Goal: Book appointment/travel/reservation

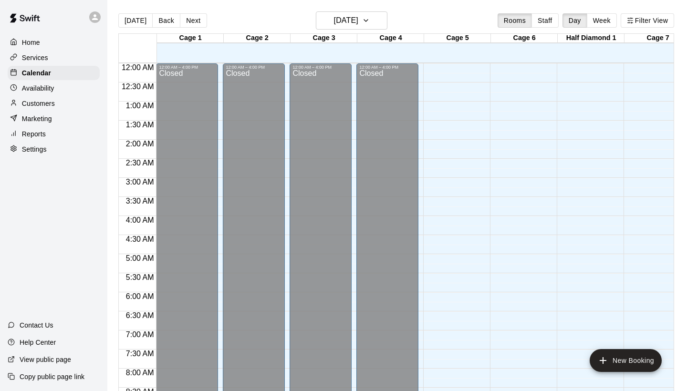
scroll to position [514, 0]
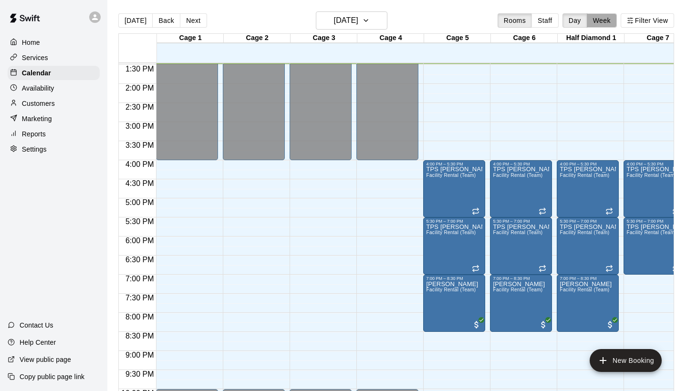
click at [600, 18] on button "Week" at bounding box center [602, 20] width 30 height 14
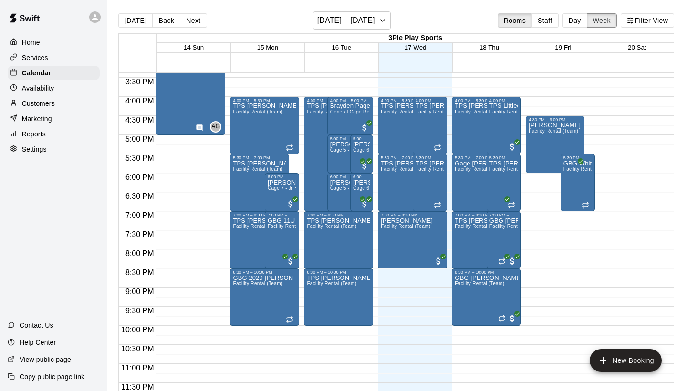
scroll to position [587, 0]
click at [546, 143] on div "[PERSON_NAME] Facility Rental (Team)" at bounding box center [554, 317] width 52 height 391
click at [538, 133] on icon "edit" at bounding box center [538, 132] width 9 height 9
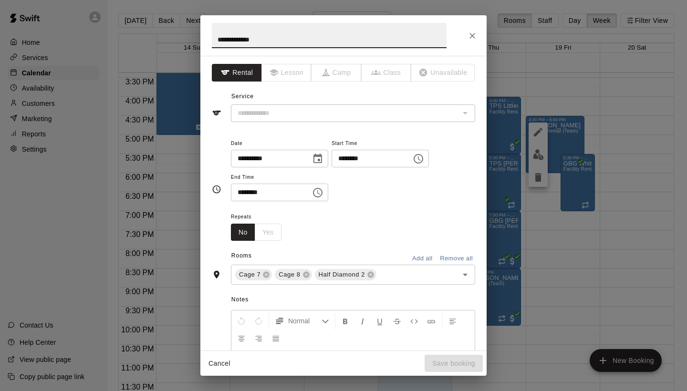
type input "**********"
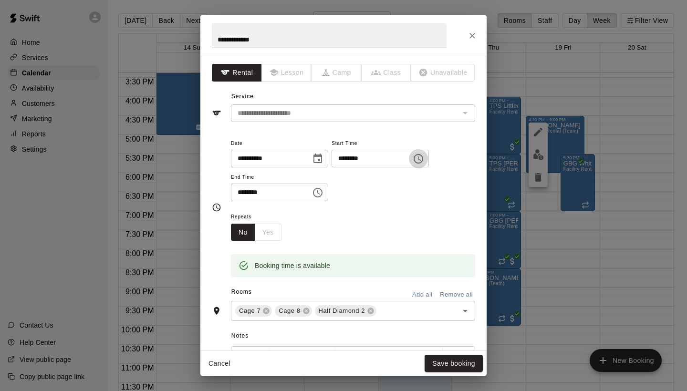
click at [424, 161] on icon "Choose time, selected time is 4:30 PM" at bounding box center [418, 158] width 11 height 11
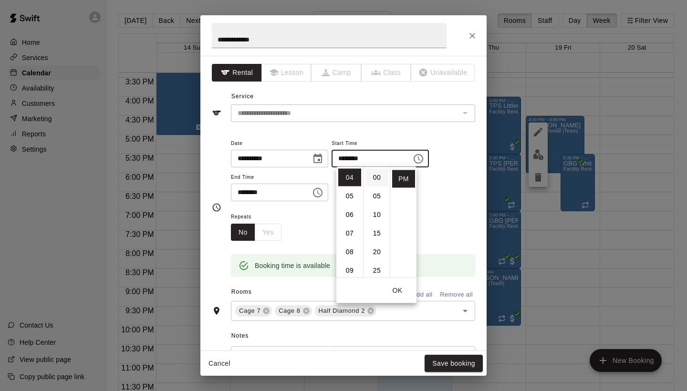
scroll to position [0, 0]
click at [380, 178] on li "00" at bounding box center [376, 178] width 23 height 18
type input "********"
click at [322, 192] on icon "Choose time, selected time is 6:00 PM" at bounding box center [317, 192] width 11 height 11
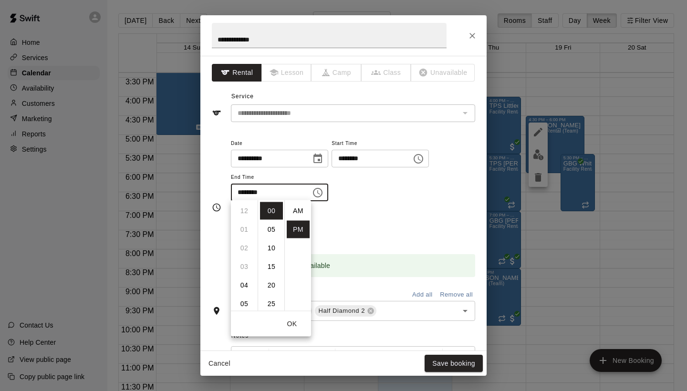
scroll to position [17, 0]
click at [247, 223] on li "05" at bounding box center [244, 221] width 23 height 18
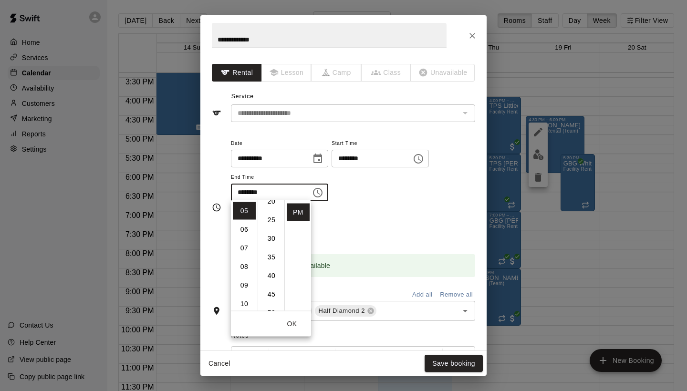
scroll to position [85, 0]
click at [271, 241] on li "30" at bounding box center [271, 238] width 23 height 18
type input "********"
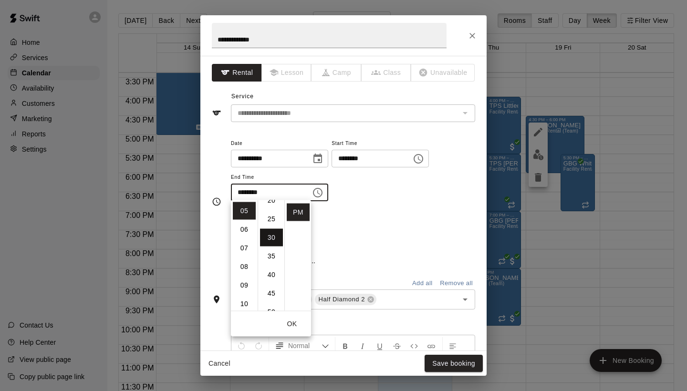
scroll to position [112, 0]
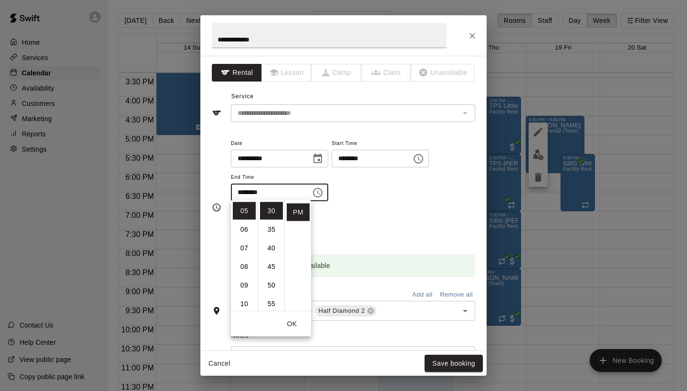
click at [293, 323] on button "OK" at bounding box center [292, 324] width 31 height 18
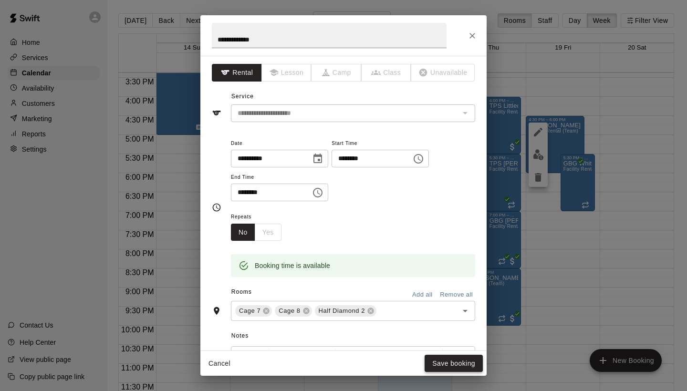
click at [452, 362] on button "Save booking" at bounding box center [453, 364] width 58 height 18
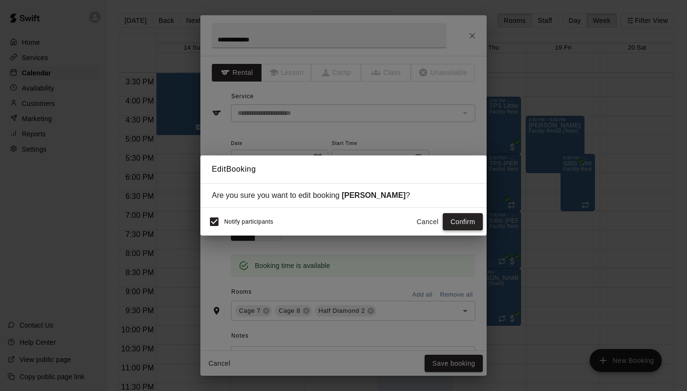
click at [472, 221] on button "Confirm" at bounding box center [463, 222] width 40 height 18
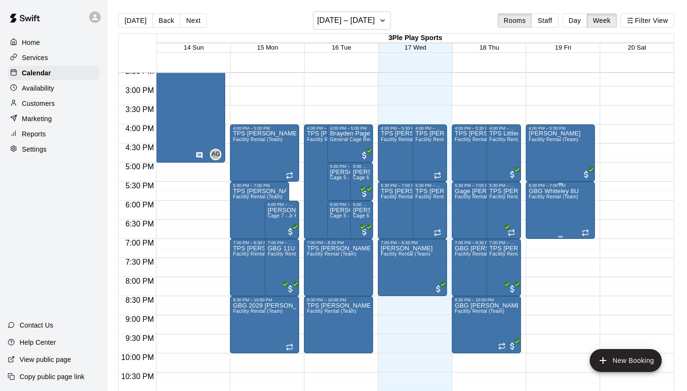
scroll to position [560, 0]
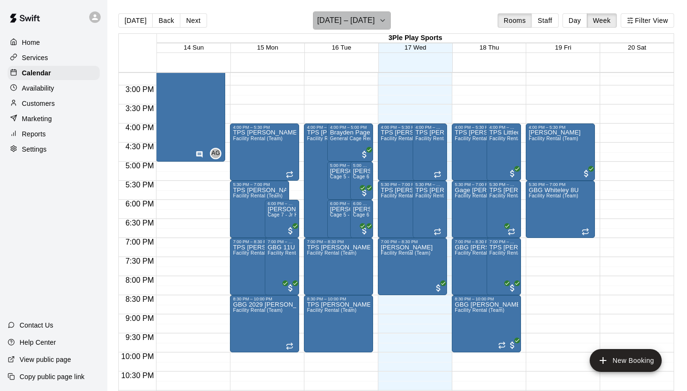
click at [385, 23] on icon "button" at bounding box center [383, 20] width 8 height 11
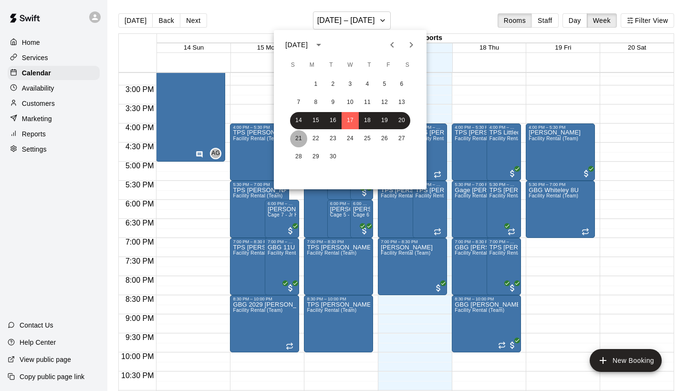
click at [299, 140] on button "21" at bounding box center [298, 138] width 17 height 17
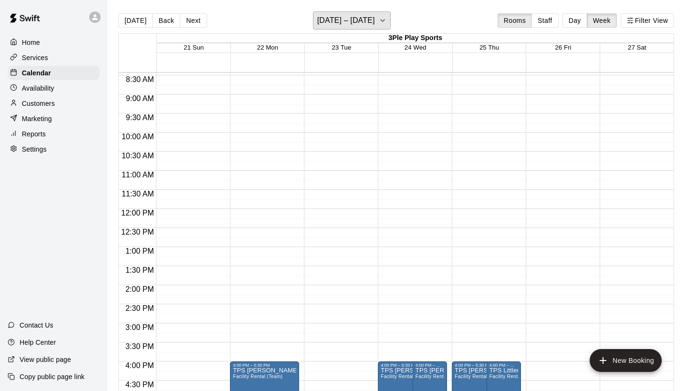
scroll to position [323, 0]
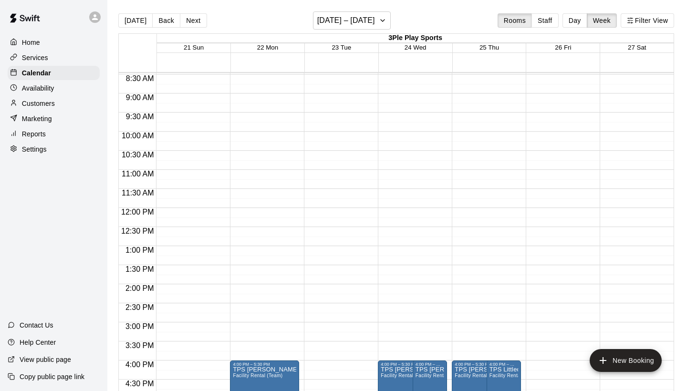
click at [181, 176] on div at bounding box center [190, 208] width 69 height 916
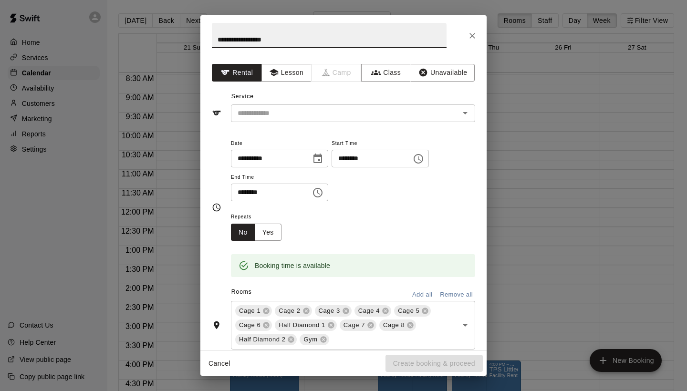
scroll to position [0, 0]
type input "**********"
click at [425, 293] on button "Add all" at bounding box center [422, 295] width 31 height 15
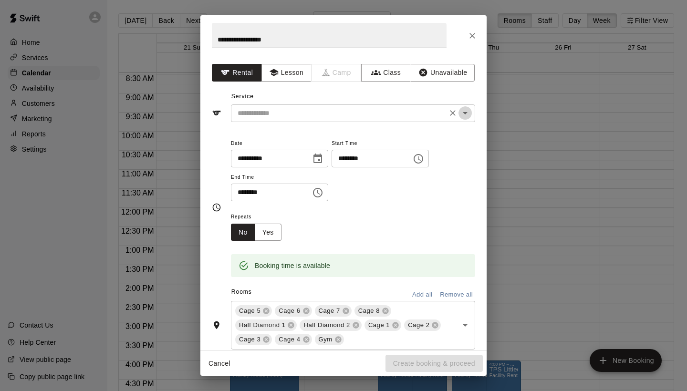
click at [466, 114] on icon "Open" at bounding box center [464, 112] width 11 height 11
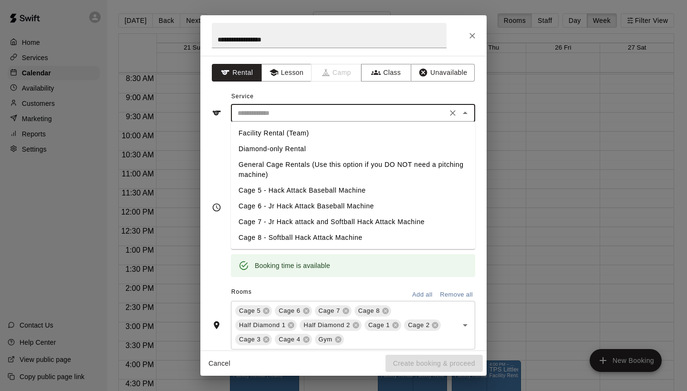
click at [476, 93] on div "**********" at bounding box center [343, 203] width 286 height 295
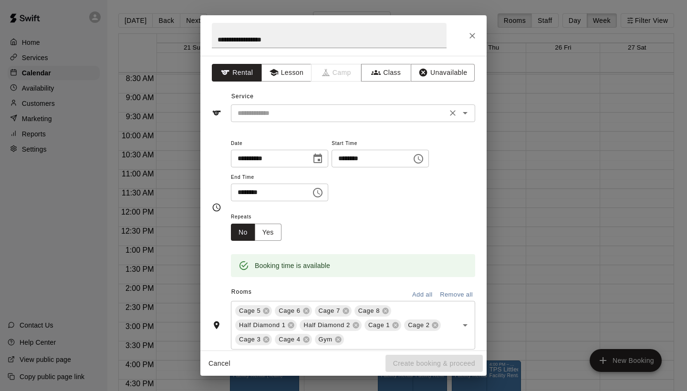
click at [466, 113] on icon "Open" at bounding box center [464, 112] width 11 height 11
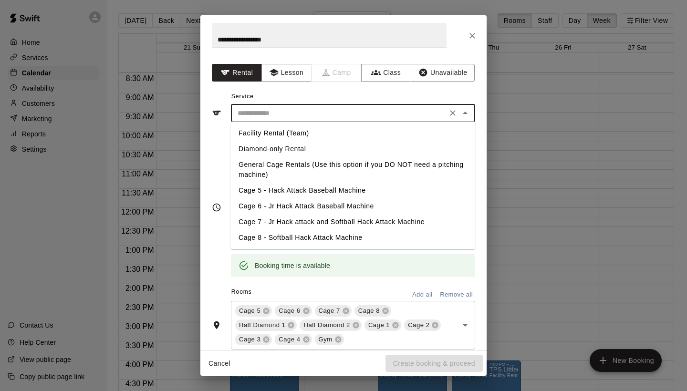
click at [265, 135] on li "Facility Rental (Team)" at bounding box center [353, 133] width 244 height 16
type input "**********"
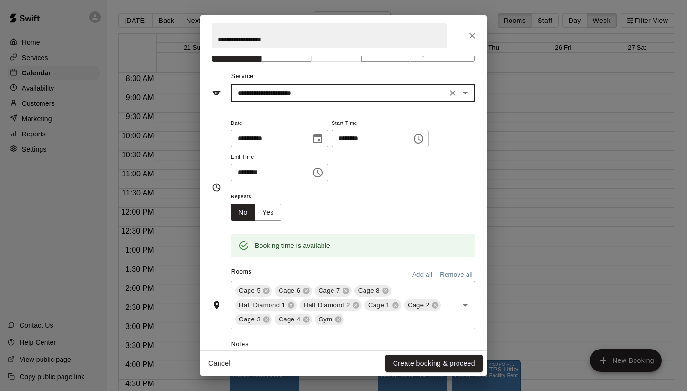
scroll to position [19, 0]
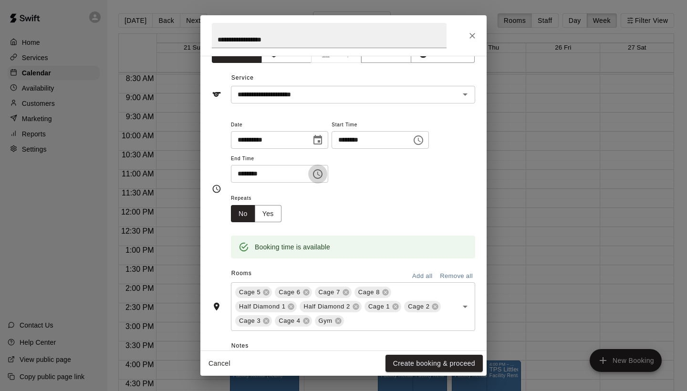
click at [320, 174] on icon "Choose time, selected time is 11:30 AM" at bounding box center [318, 174] width 3 height 4
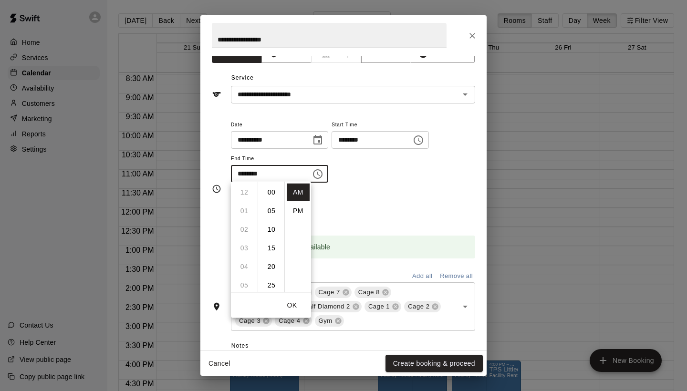
scroll to position [112, 0]
click at [298, 209] on li "PM" at bounding box center [298, 211] width 23 height 18
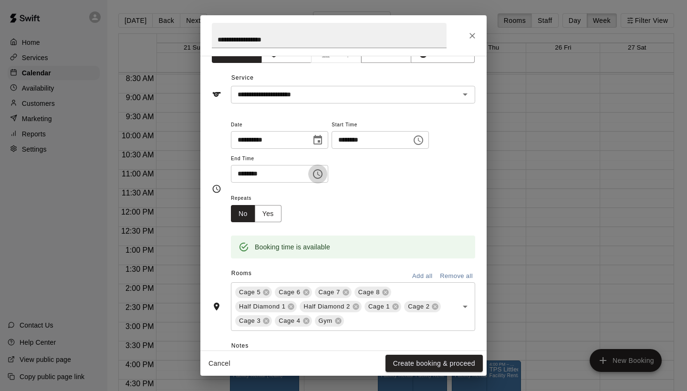
click at [322, 177] on icon "Choose time, selected time is 11:30 PM" at bounding box center [318, 174] width 10 height 10
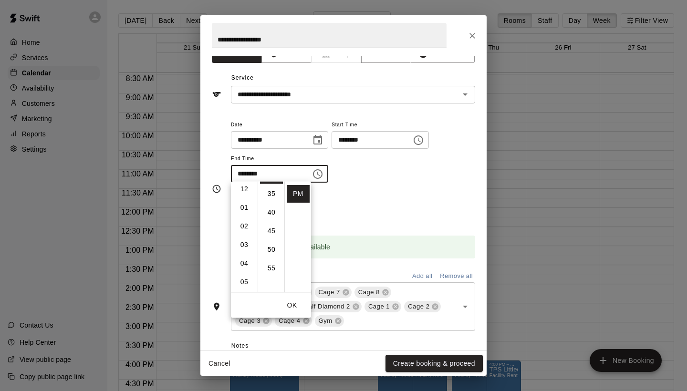
scroll to position [3, 0]
click at [243, 228] on li "02" at bounding box center [244, 227] width 23 height 18
click at [271, 192] on li "00" at bounding box center [271, 190] width 23 height 18
type input "********"
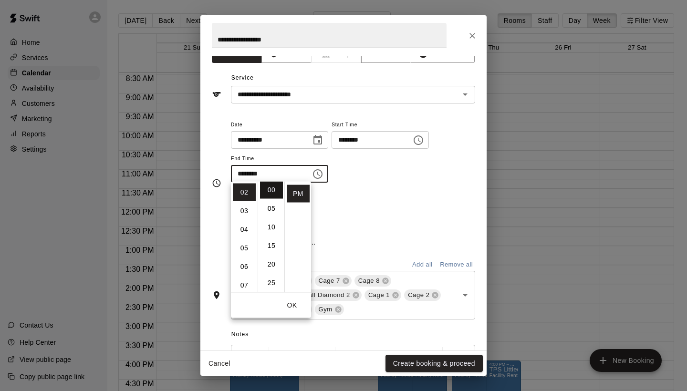
scroll to position [0, 0]
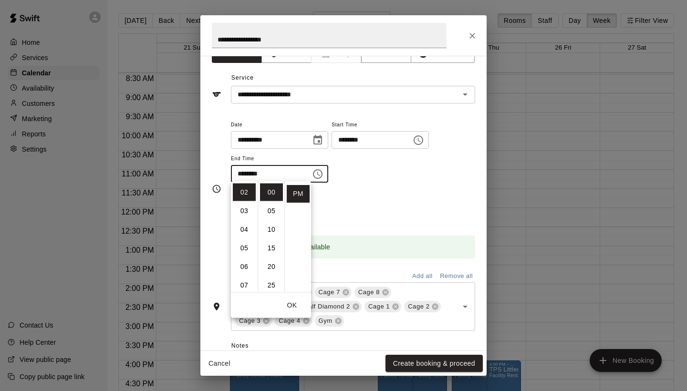
click at [393, 195] on div "Repeats No Yes" at bounding box center [353, 207] width 244 height 30
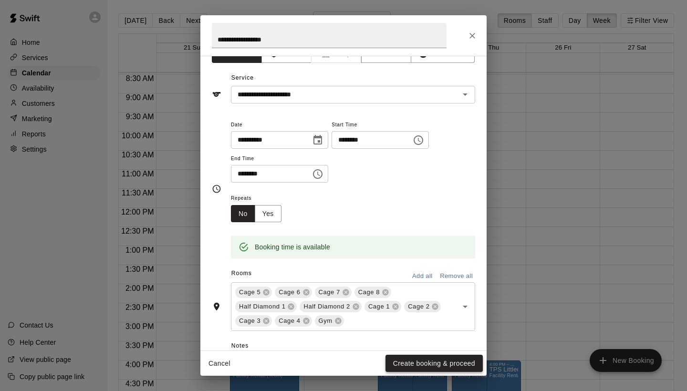
click at [425, 363] on button "Create booking & proceed" at bounding box center [433, 364] width 97 height 18
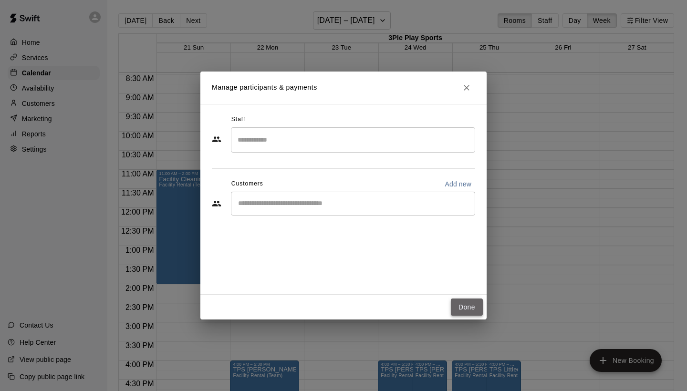
click at [463, 307] on button "Done" at bounding box center [467, 308] width 32 height 18
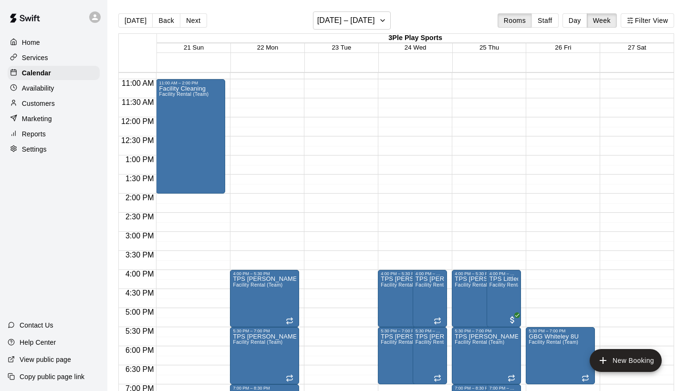
scroll to position [412, 0]
